Goal: Check status: Check status

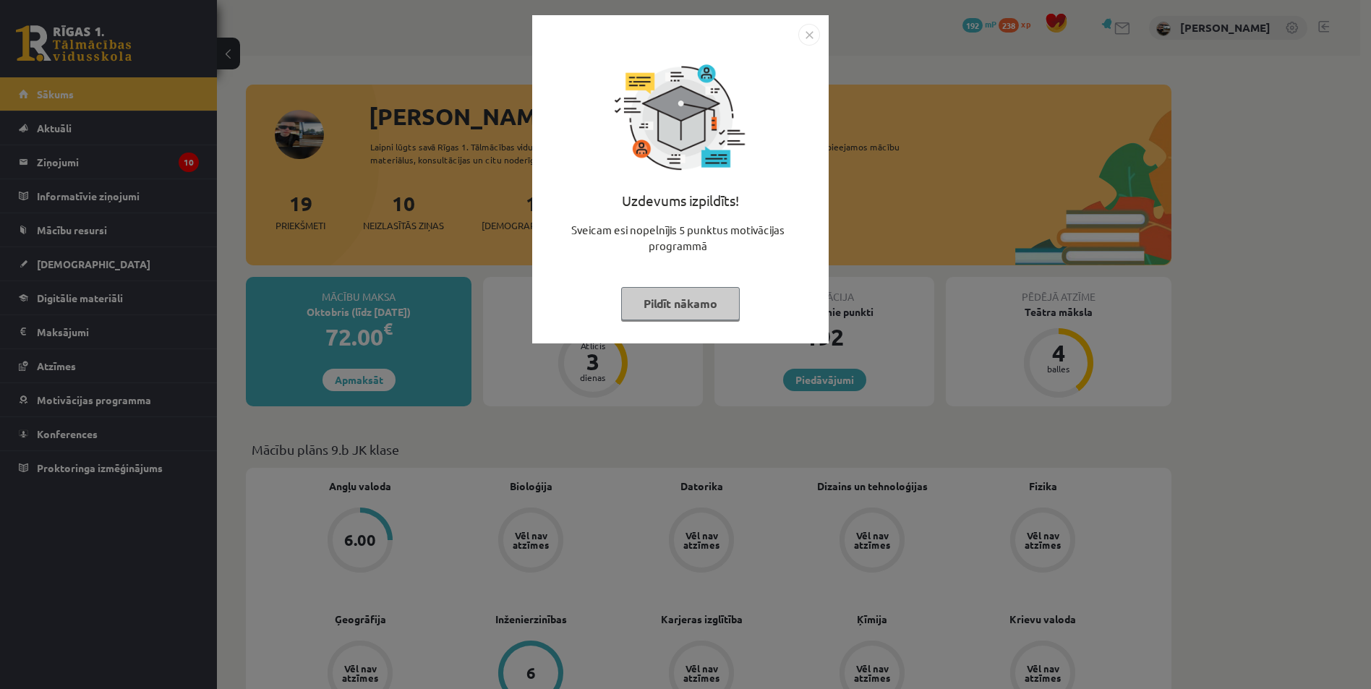
click at [698, 307] on button "Pildīt nākamo" at bounding box center [680, 303] width 119 height 33
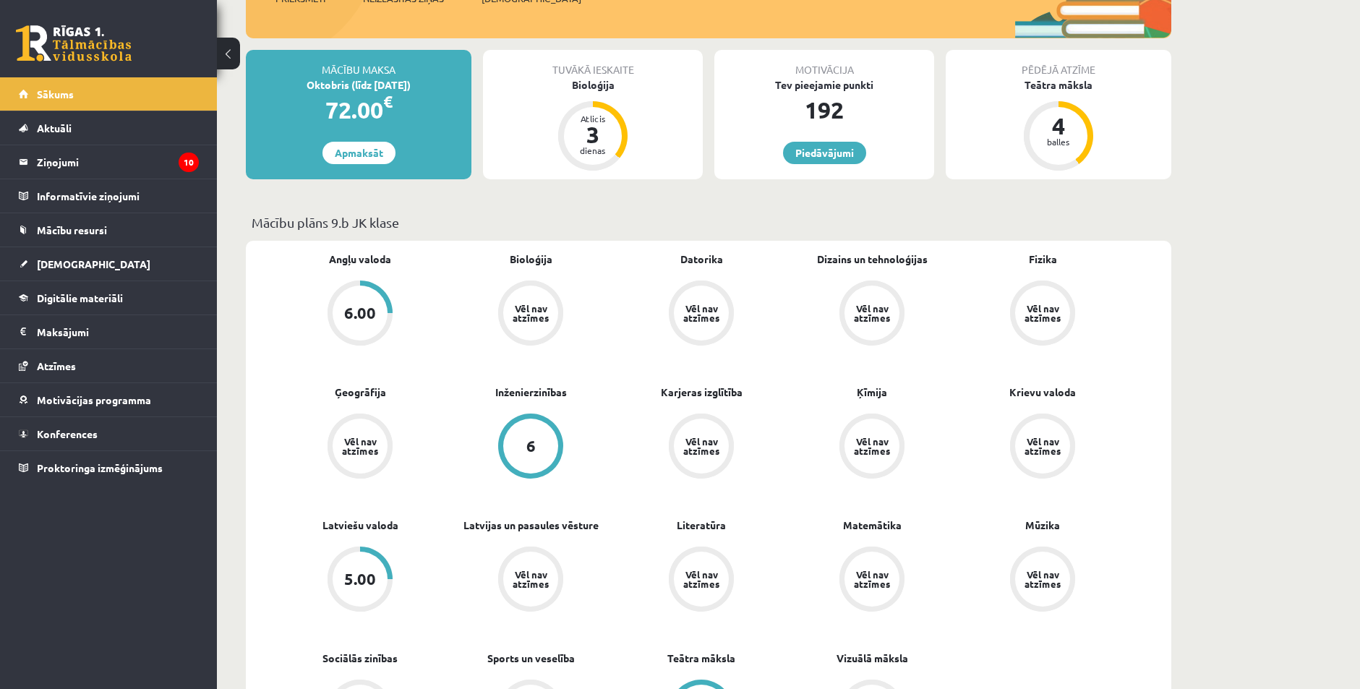
scroll to position [289, 0]
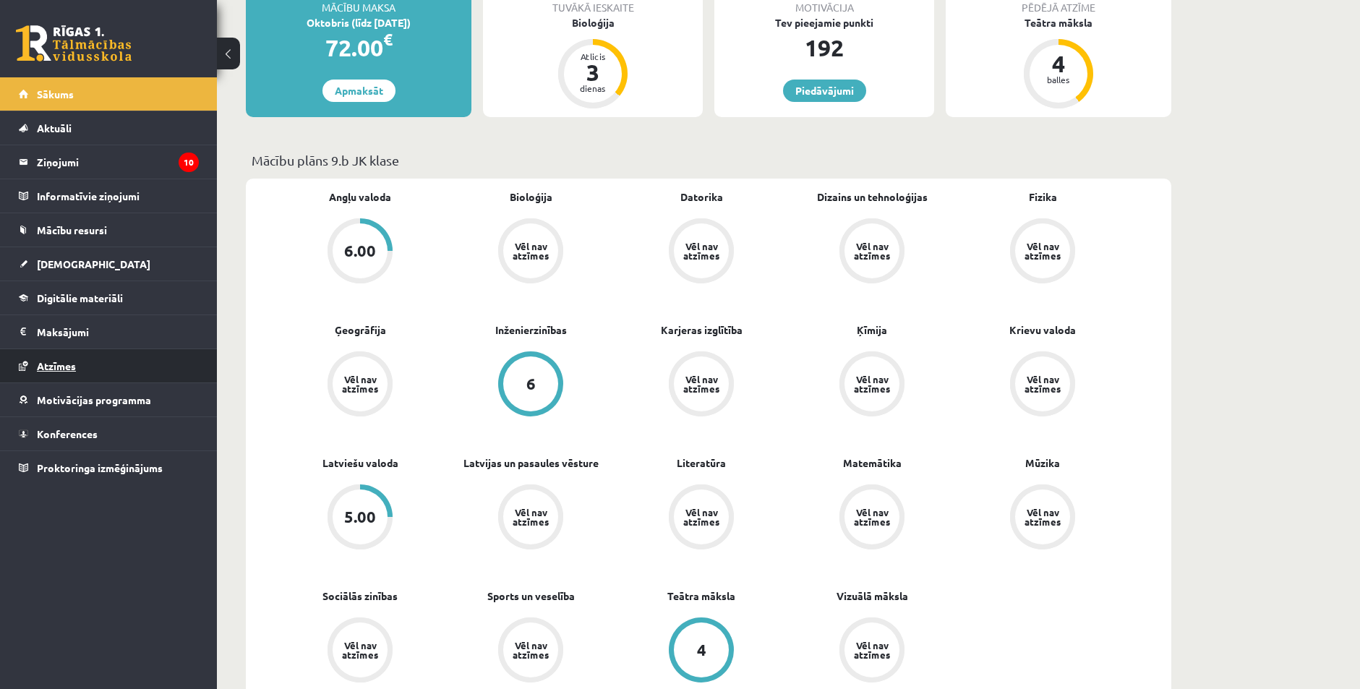
click at [56, 369] on span "Atzīmes" at bounding box center [56, 365] width 39 height 13
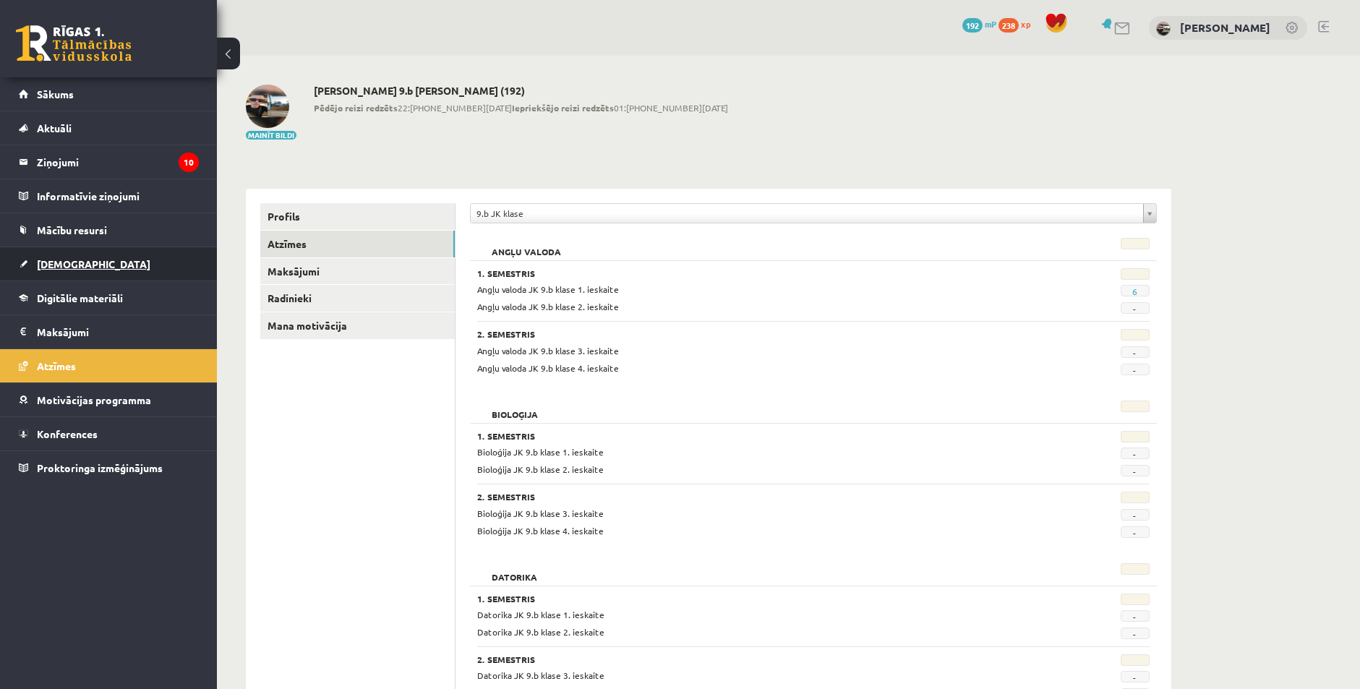
click at [58, 265] on span "[DEMOGRAPHIC_DATA]" at bounding box center [94, 263] width 114 height 13
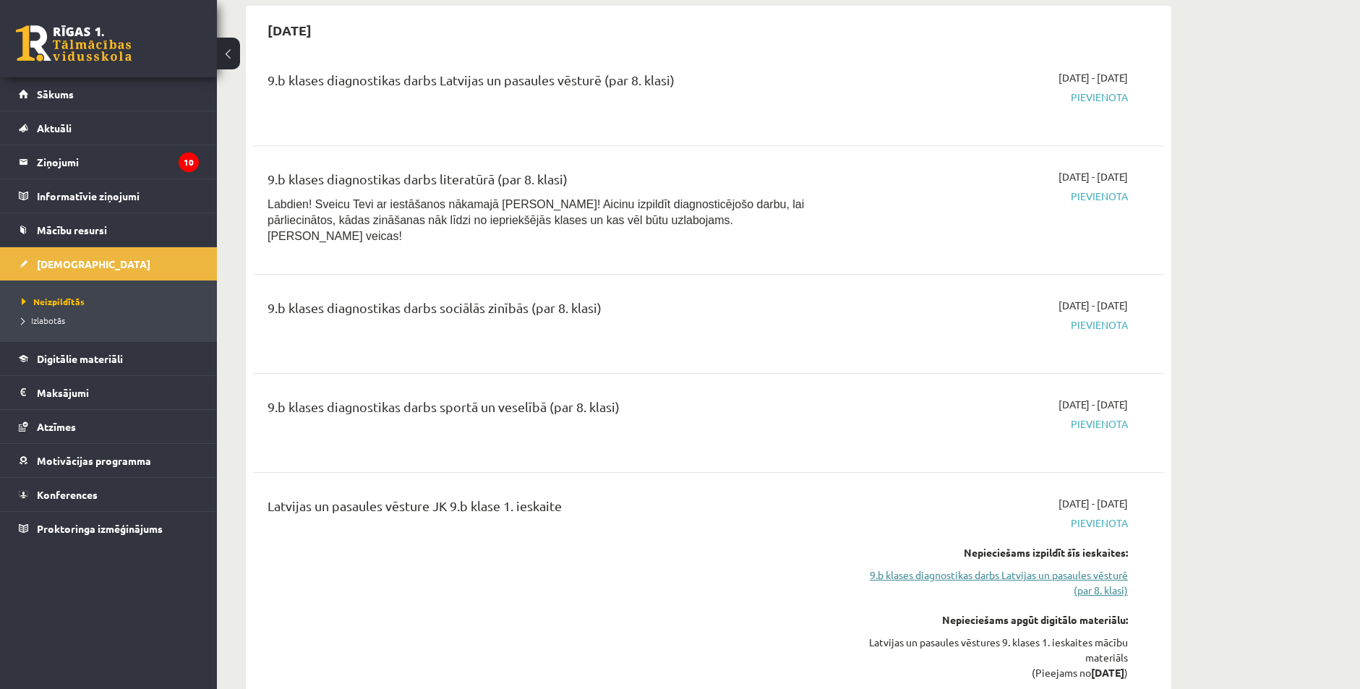
scroll to position [506, 0]
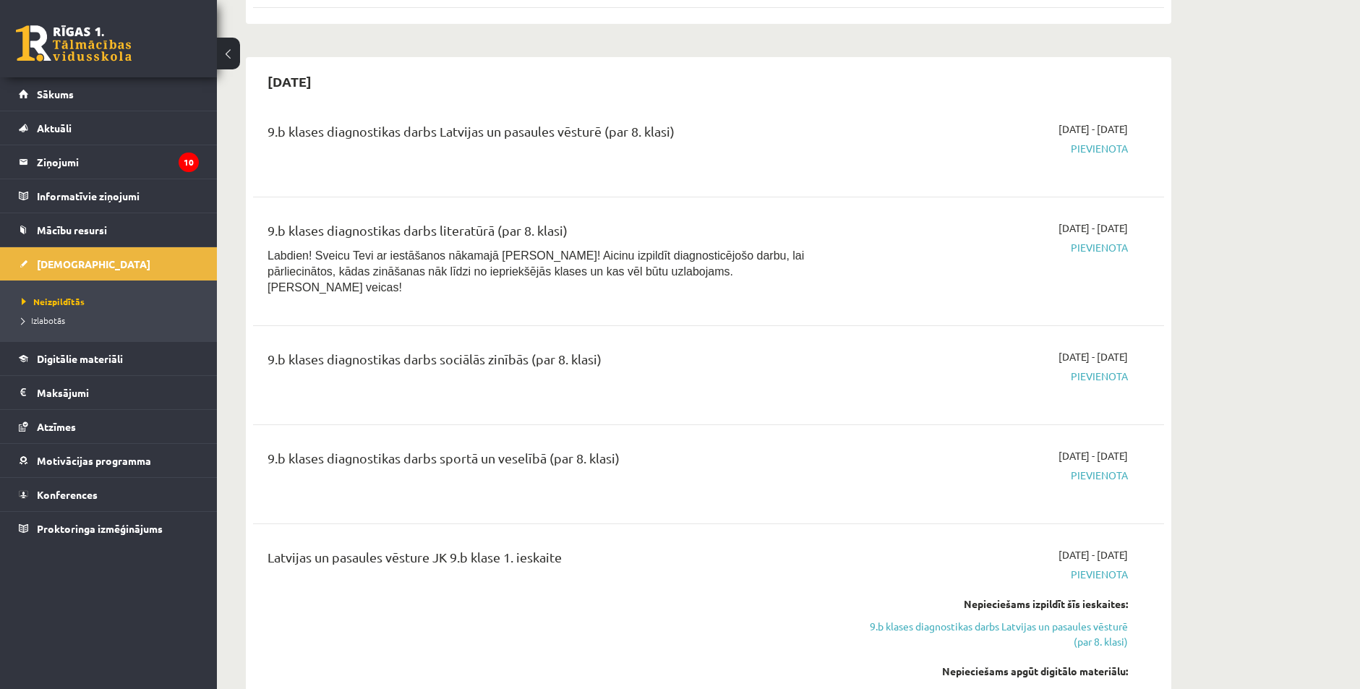
drag, startPoint x: 1316, startPoint y: 270, endPoint x: 1291, endPoint y: 211, distance: 64.5
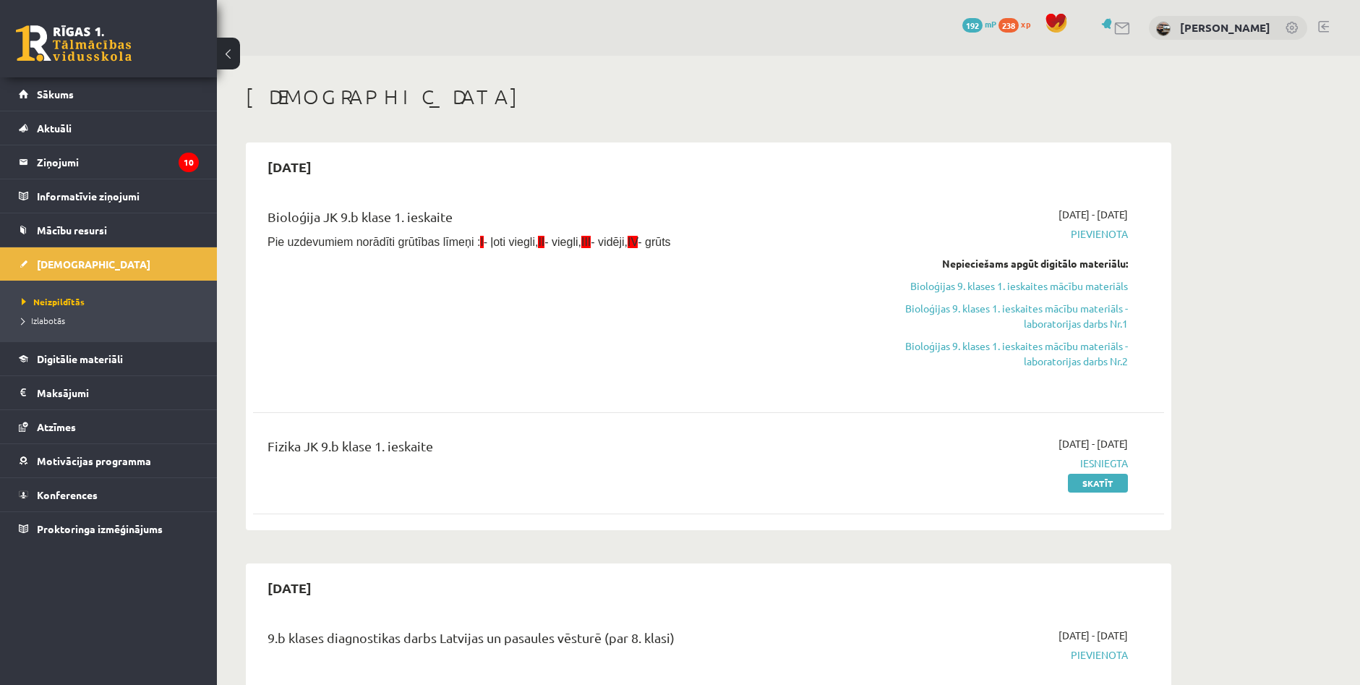
scroll to position [506, 0]
